Goal: Find specific fact: Find specific fact

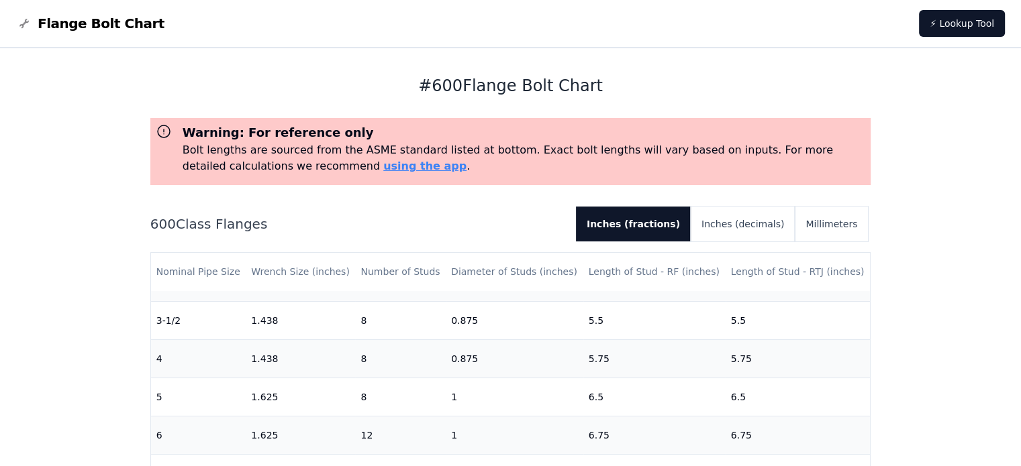
scroll to position [303, 0]
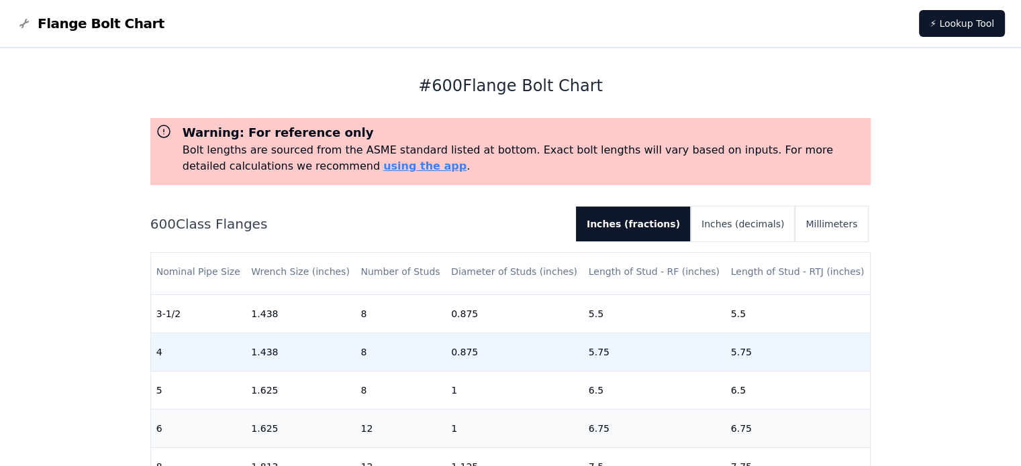
click at [162, 355] on td "4" at bounding box center [198, 352] width 95 height 38
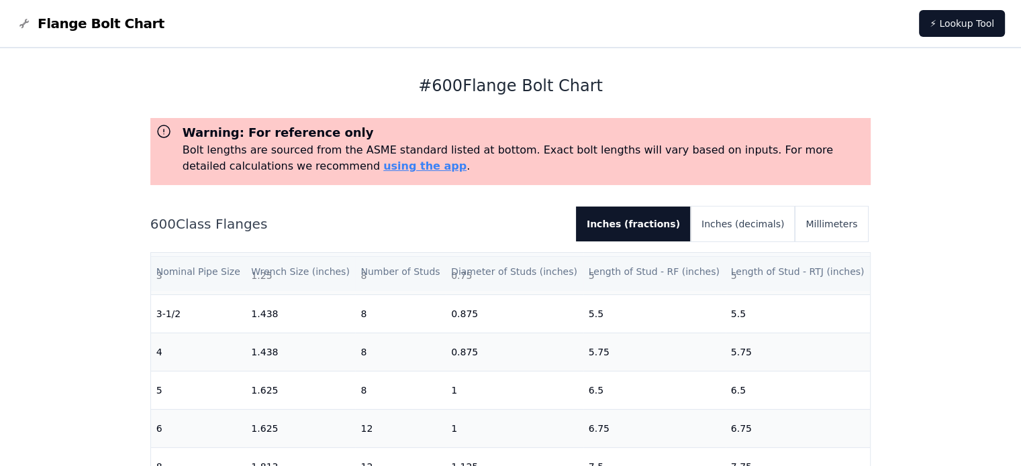
click at [827, 282] on th "Length of Stud - RTJ (inches)" at bounding box center [797, 272] width 145 height 38
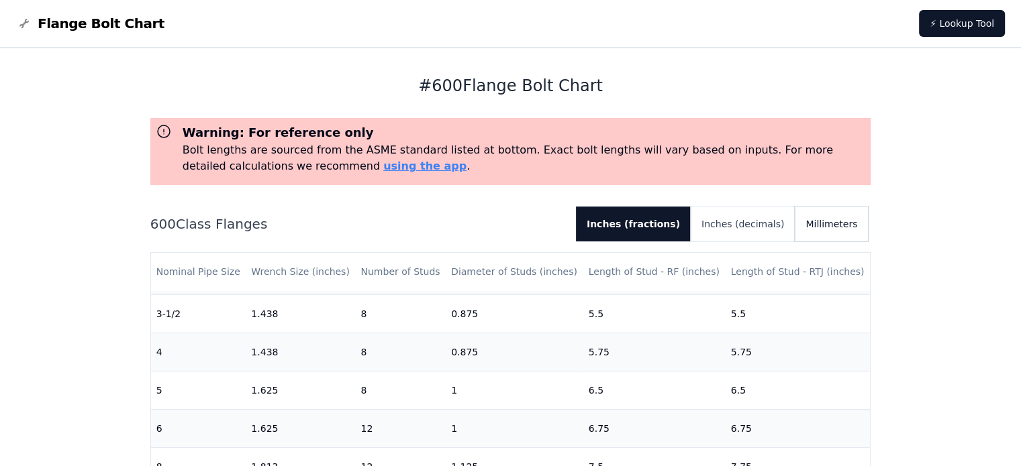
click at [833, 224] on button "Millimeters" at bounding box center [830, 224] width 73 height 35
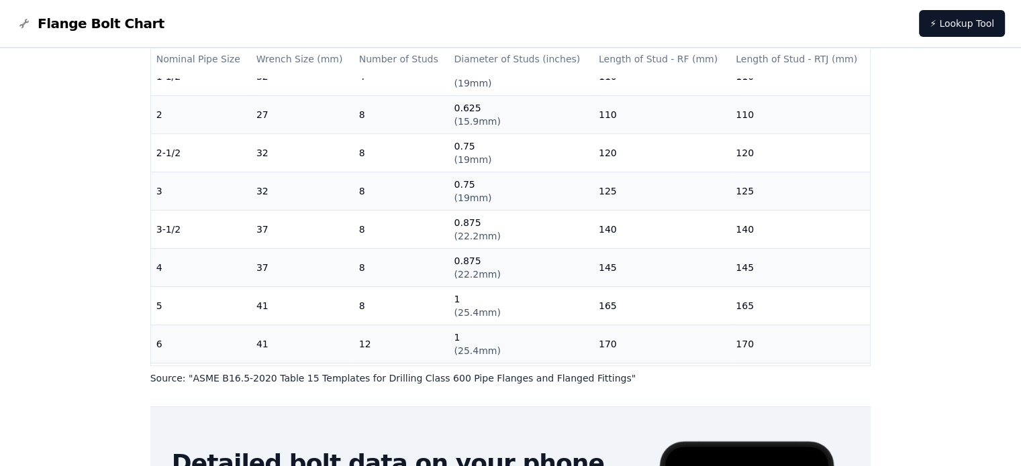
scroll to position [203, 0]
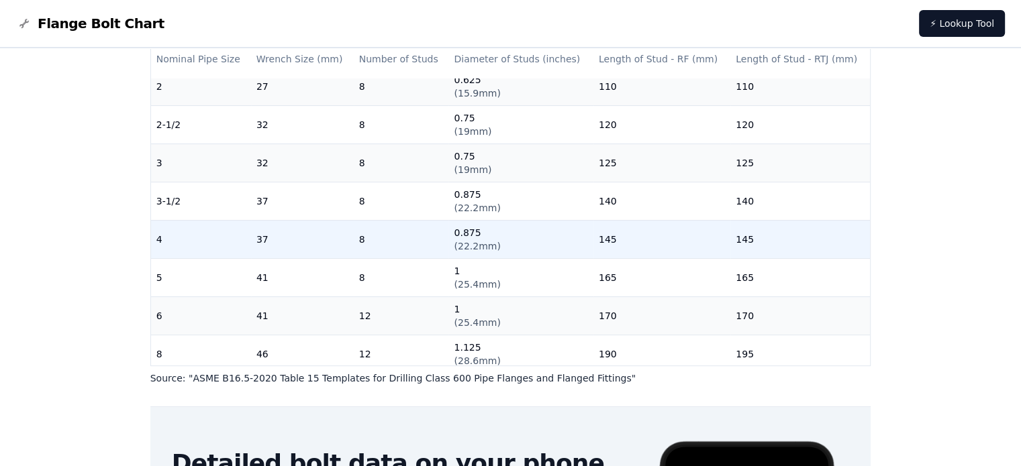
click at [156, 239] on td "4" at bounding box center [201, 239] width 100 height 38
drag, startPoint x: 730, startPoint y: 244, endPoint x: 768, endPoint y: 244, distance: 37.6
click at [768, 244] on td "145" at bounding box center [800, 239] width 140 height 38
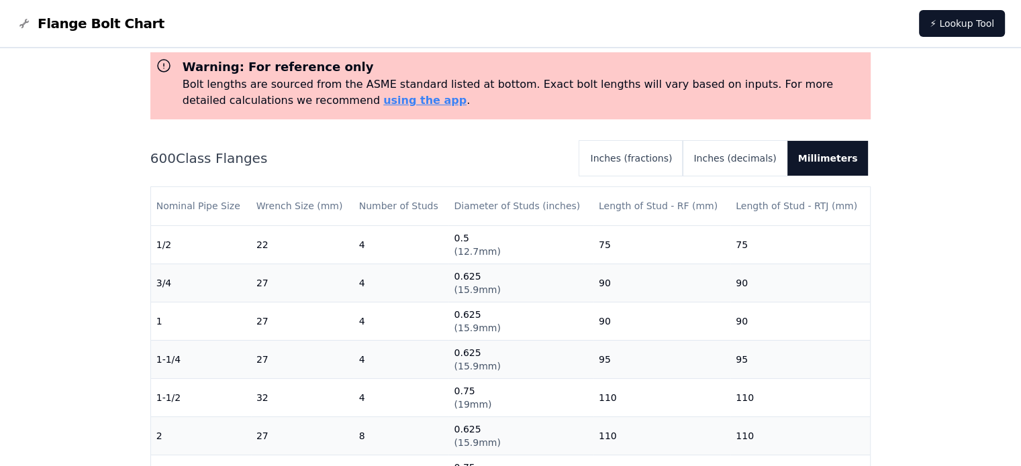
scroll to position [42, 0]
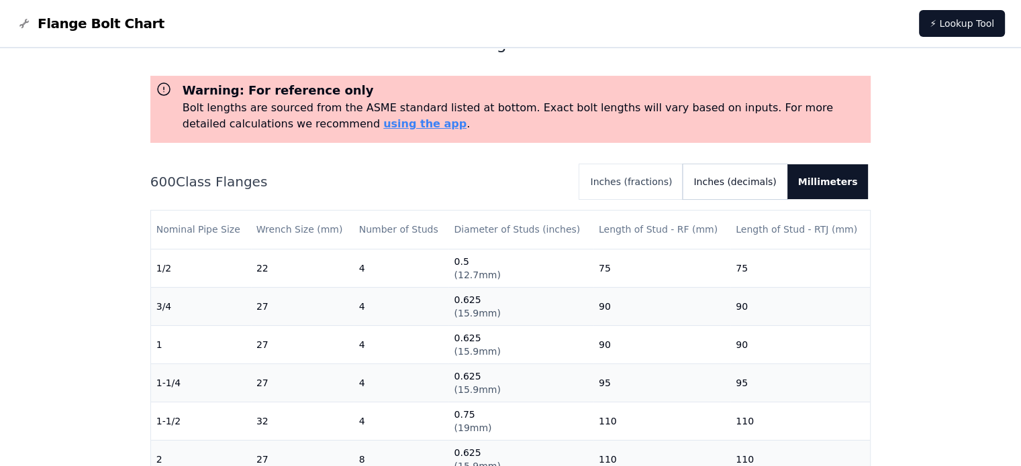
click at [758, 189] on button "Inches (decimals)" at bounding box center [734, 181] width 104 height 35
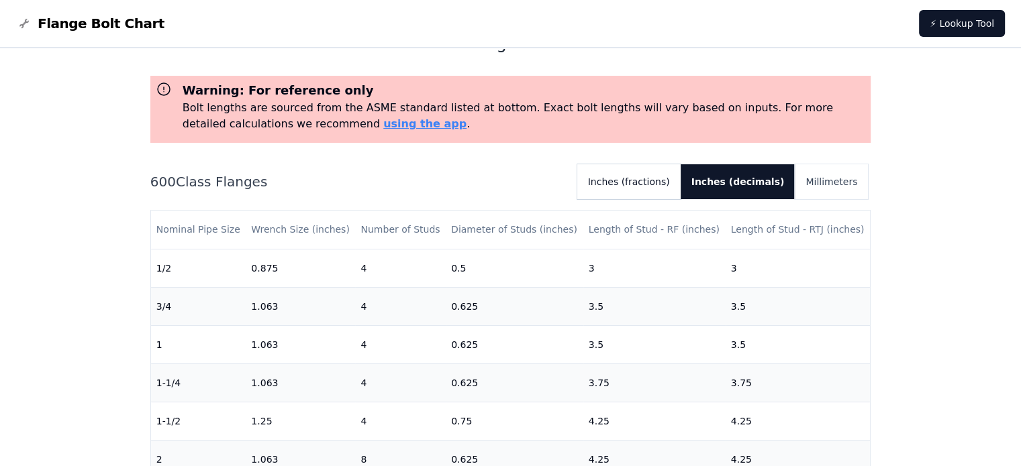
click at [666, 185] on button "Inches (fractions)" at bounding box center [628, 181] width 103 height 35
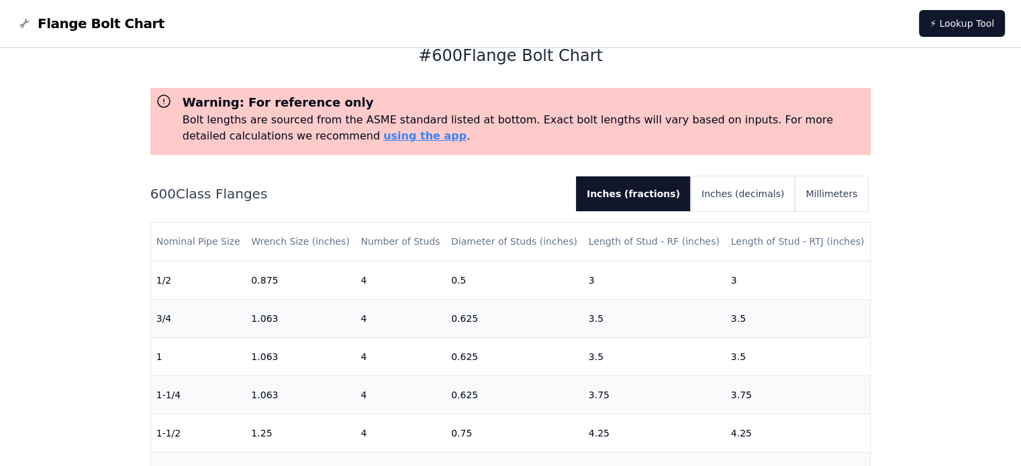
scroll to position [29, 0]
click at [829, 201] on button "Millimeters" at bounding box center [830, 195] width 73 height 35
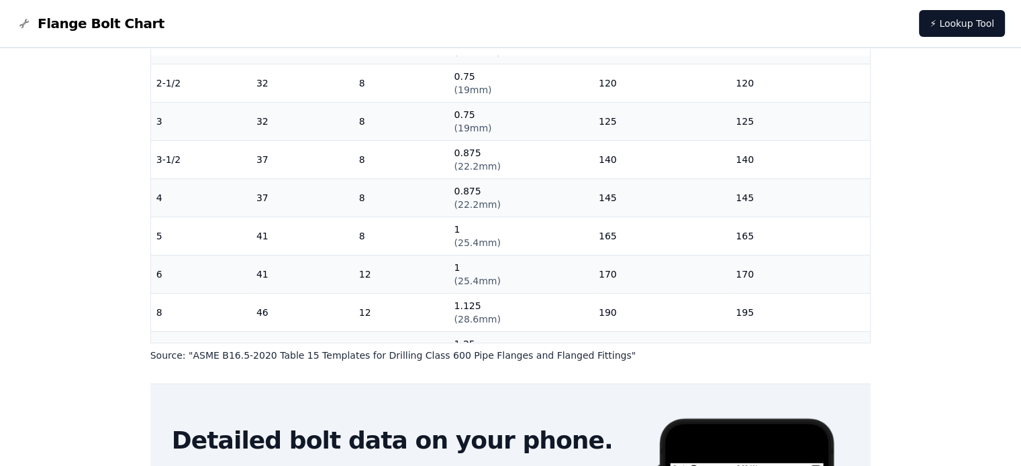
scroll to position [223, 0]
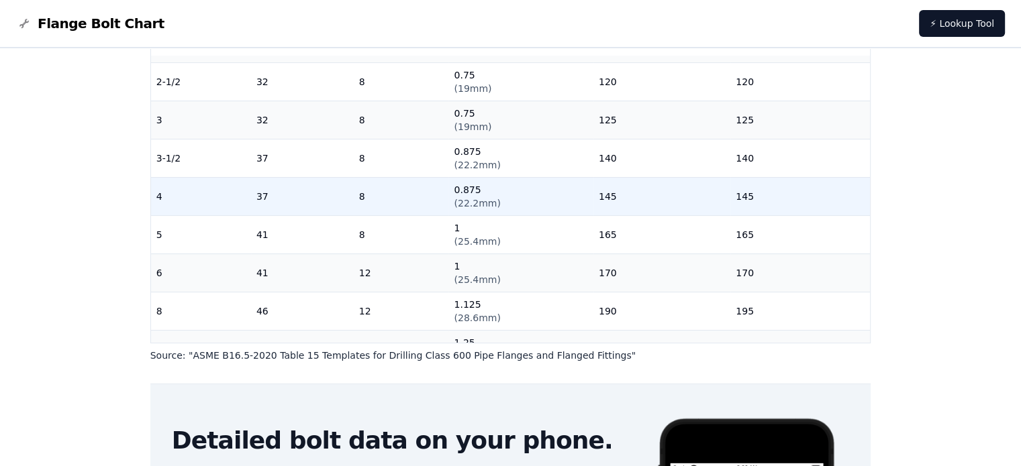
click at [164, 195] on td "4" at bounding box center [201, 196] width 100 height 38
drag, startPoint x: 591, startPoint y: 196, endPoint x: 625, endPoint y: 197, distance: 34.2
click at [625, 197] on td "145" at bounding box center [661, 196] width 137 height 38
drag, startPoint x: 727, startPoint y: 196, endPoint x: 746, endPoint y: 196, distance: 18.8
click at [746, 196] on td "145" at bounding box center [800, 196] width 140 height 38
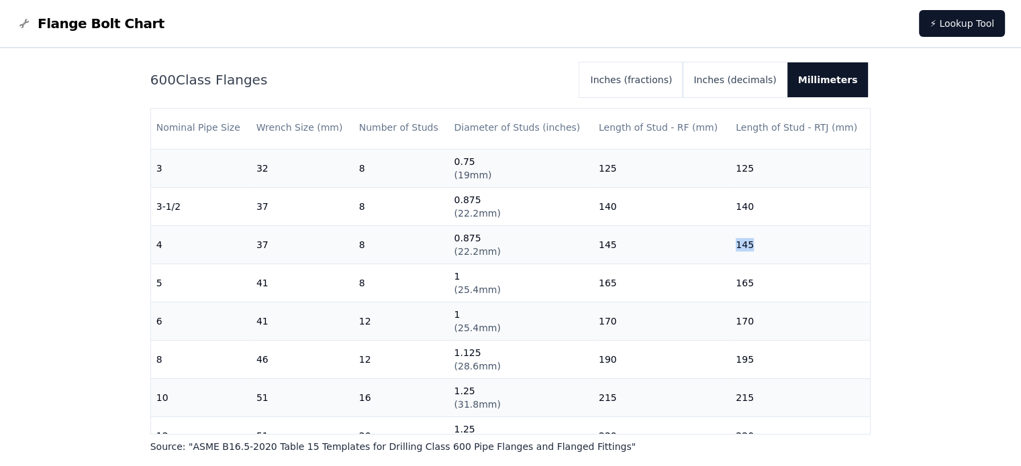
scroll to position [169, 0]
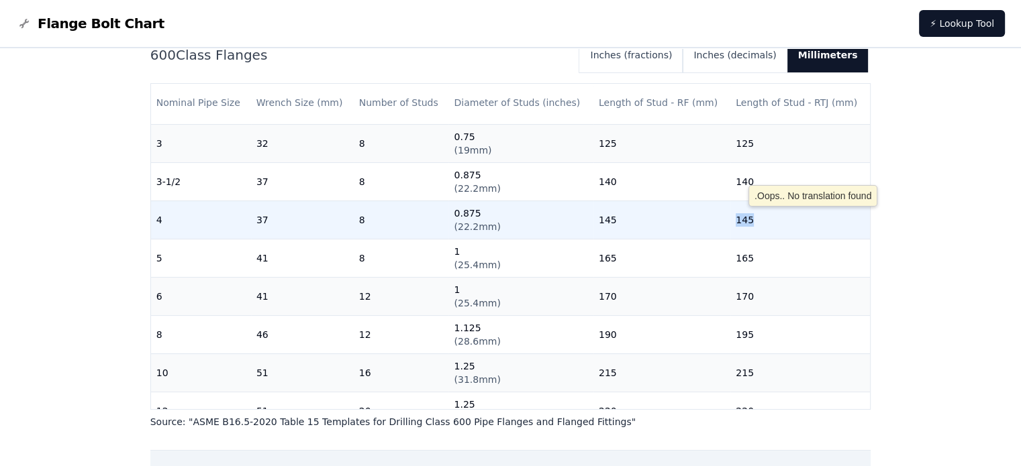
copy td "145"
drag, startPoint x: 355, startPoint y: 219, endPoint x: 367, endPoint y: 221, distance: 12.2
click at [367, 221] on td "8" at bounding box center [401, 220] width 95 height 38
